Goal: Book appointment/travel/reservation

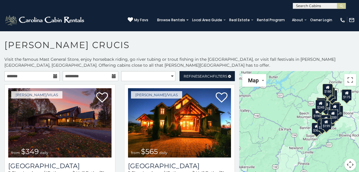
click at [55, 76] on icon at bounding box center [55, 76] width 4 height 4
click at [54, 75] on icon at bounding box center [55, 76] width 4 height 4
click at [34, 75] on input "text" at bounding box center [31, 76] width 55 height 10
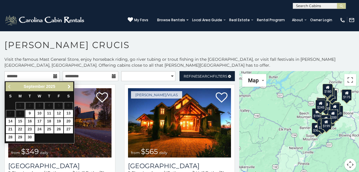
click at [68, 86] on span "Next" at bounding box center [69, 86] width 5 height 5
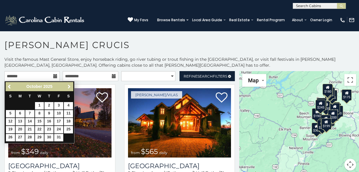
click at [68, 86] on span "Next" at bounding box center [69, 86] width 5 height 5
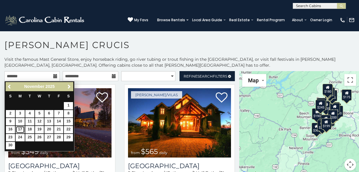
click at [18, 129] on link "17" at bounding box center [20, 129] width 9 height 7
type input "**********"
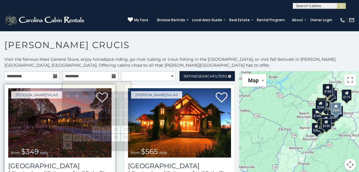
click at [34, 109] on img at bounding box center [59, 122] width 103 height 69
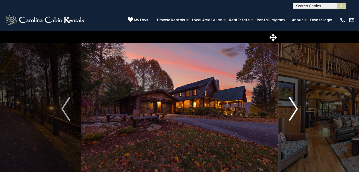
click at [296, 107] on img "Next" at bounding box center [293, 109] width 9 height 24
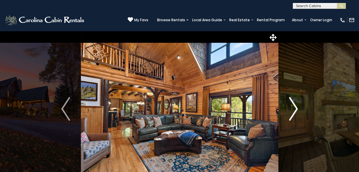
click at [296, 107] on img "Next" at bounding box center [293, 109] width 9 height 24
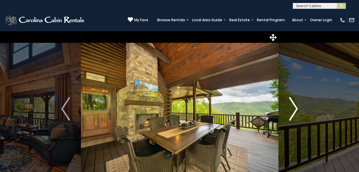
click at [297, 107] on img "Next" at bounding box center [293, 109] width 9 height 24
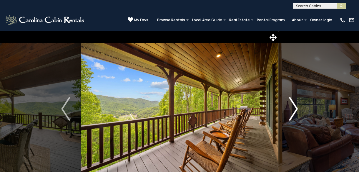
click at [297, 108] on img "Next" at bounding box center [293, 109] width 9 height 24
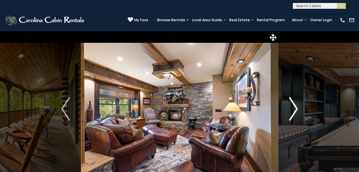
click at [297, 109] on img "Next" at bounding box center [293, 109] width 9 height 24
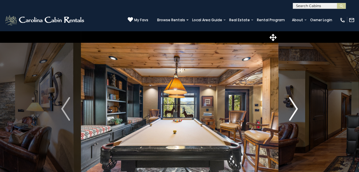
click at [296, 109] on img "Next" at bounding box center [293, 109] width 9 height 24
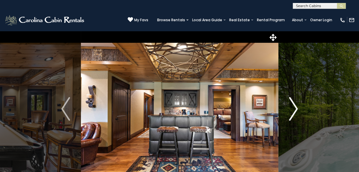
click at [296, 109] on img "Next" at bounding box center [293, 109] width 9 height 24
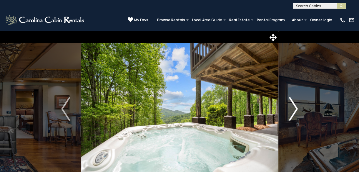
click at [296, 109] on img "Next" at bounding box center [293, 109] width 9 height 24
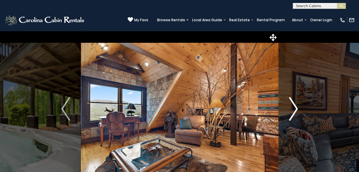
click at [296, 109] on img "Next" at bounding box center [293, 109] width 9 height 24
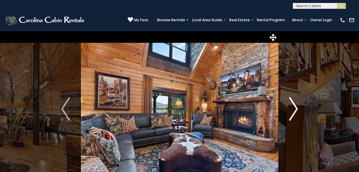
click at [296, 110] on img "Next" at bounding box center [293, 109] width 9 height 24
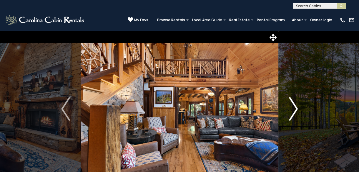
click at [295, 110] on img "Next" at bounding box center [293, 109] width 9 height 24
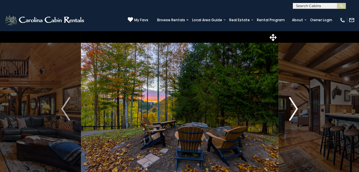
click at [295, 110] on img "Next" at bounding box center [293, 109] width 9 height 24
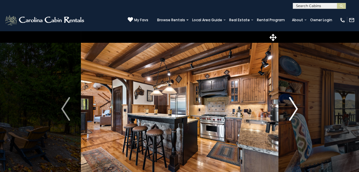
click at [295, 110] on img "Next" at bounding box center [293, 109] width 9 height 24
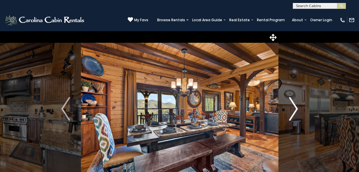
click at [295, 110] on img "Next" at bounding box center [293, 109] width 9 height 24
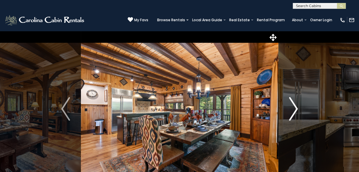
click at [295, 110] on img "Next" at bounding box center [293, 109] width 9 height 24
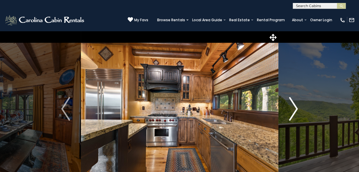
click at [295, 111] on img "Next" at bounding box center [293, 109] width 9 height 24
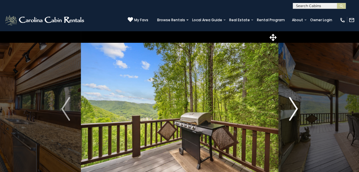
click at [295, 112] on img "Next" at bounding box center [293, 109] width 9 height 24
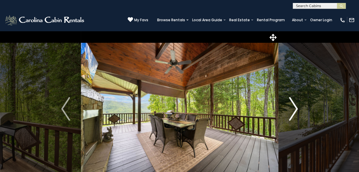
click at [297, 107] on img "Next" at bounding box center [293, 109] width 9 height 24
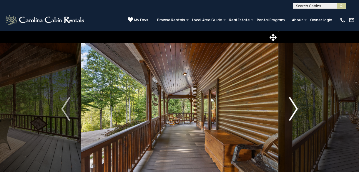
click at [297, 109] on img "Next" at bounding box center [293, 109] width 9 height 24
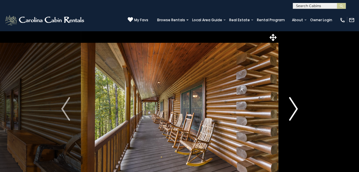
click at [297, 109] on img "Next" at bounding box center [293, 109] width 9 height 24
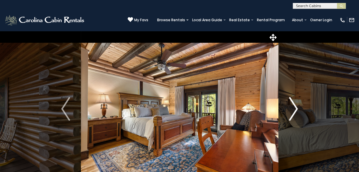
click at [295, 111] on img "Next" at bounding box center [293, 109] width 9 height 24
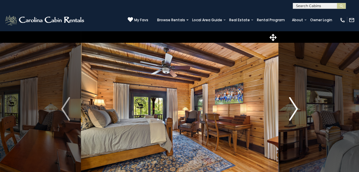
click at [295, 111] on img "Next" at bounding box center [293, 109] width 9 height 24
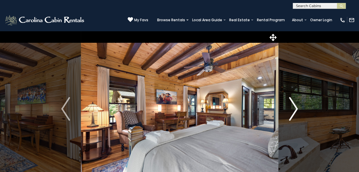
click at [295, 107] on img "Next" at bounding box center [293, 109] width 9 height 24
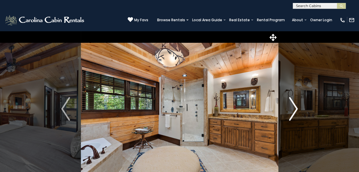
click at [293, 108] on img "Next" at bounding box center [293, 109] width 9 height 24
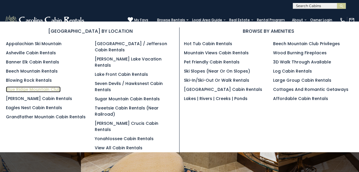
click at [39, 89] on link "Blue Ridge Mountain Club" at bounding box center [33, 89] width 55 height 6
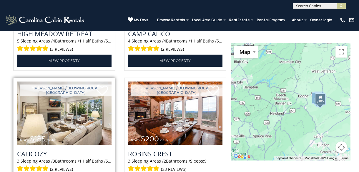
scroll to position [707, 0]
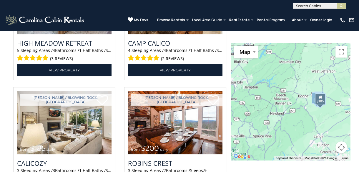
drag, startPoint x: 109, startPoint y: 101, endPoint x: 117, endPoint y: 106, distance: 9.4
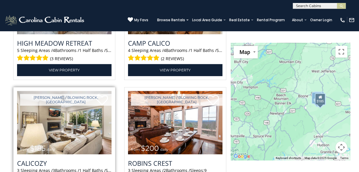
drag, startPoint x: 117, startPoint y: 106, endPoint x: 103, endPoint y: 122, distance: 21.5
click at [103, 122] on img at bounding box center [64, 122] width 95 height 63
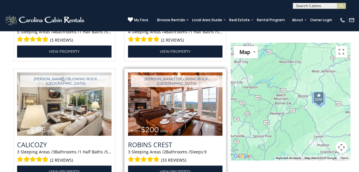
scroll to position [736, 0]
